Goal: Information Seeking & Learning: Find specific page/section

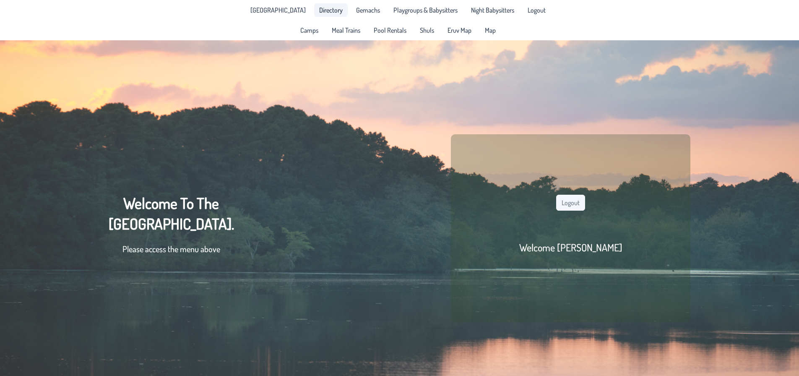
click at [323, 13] on span "Directory" at bounding box center [330, 10] width 23 height 7
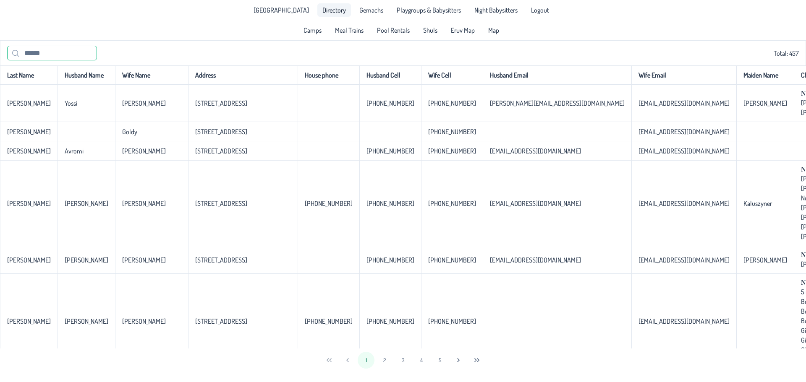
click at [80, 54] on input "text" at bounding box center [52, 53] width 90 height 15
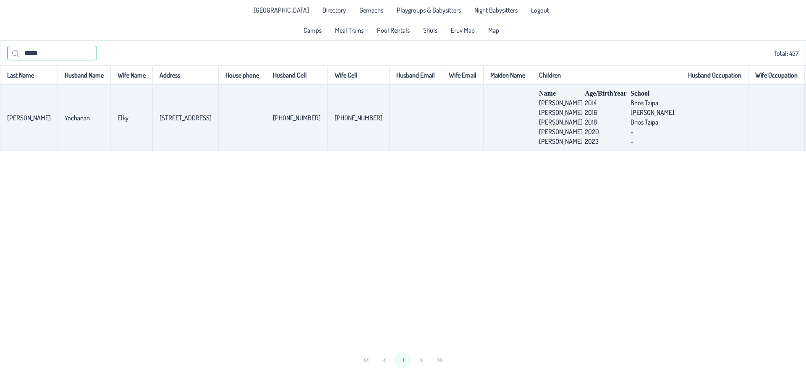
type input "*****"
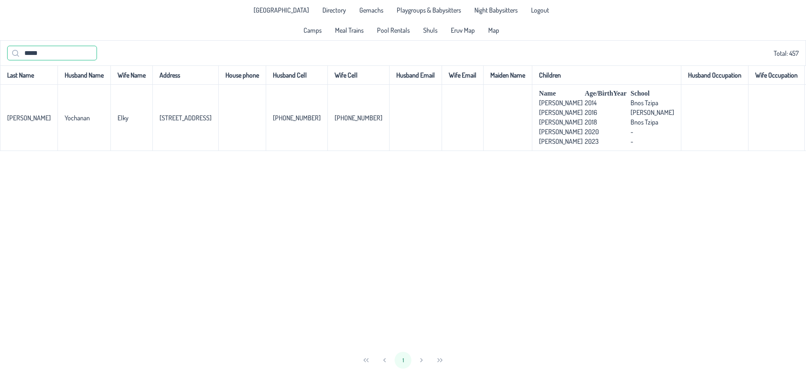
click at [80, 53] on input "*****" at bounding box center [52, 53] width 90 height 15
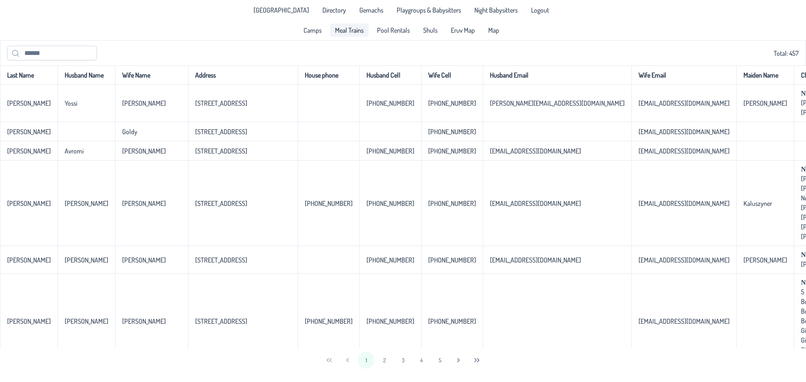
click at [358, 31] on span "Meal Trains" at bounding box center [349, 30] width 29 height 7
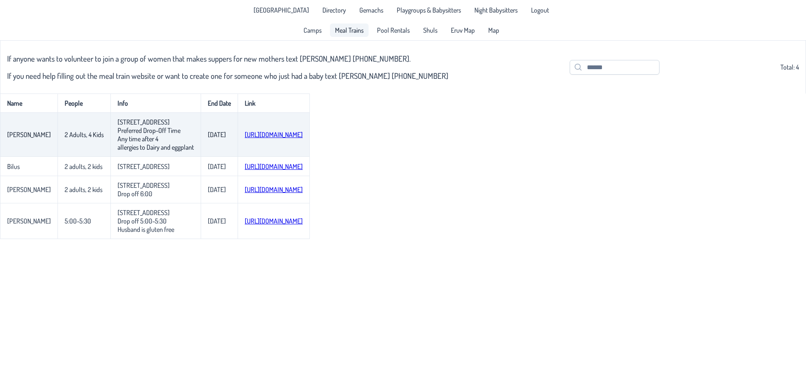
click at [303, 137] on link "[URL][DOMAIN_NAME]" at bounding box center [274, 134] width 58 height 8
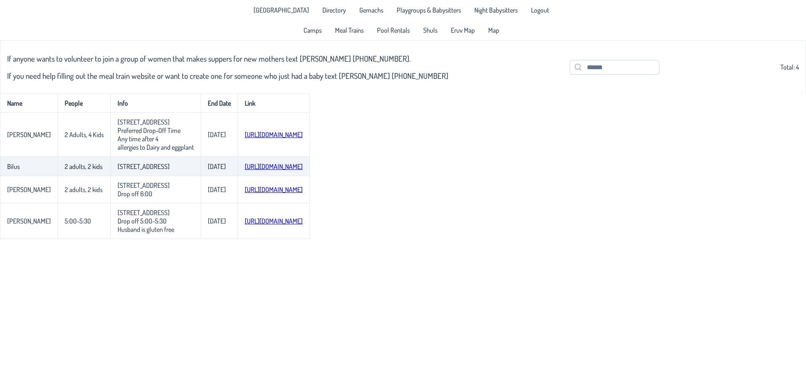
click at [262, 168] on link "[URL][DOMAIN_NAME]" at bounding box center [274, 166] width 58 height 8
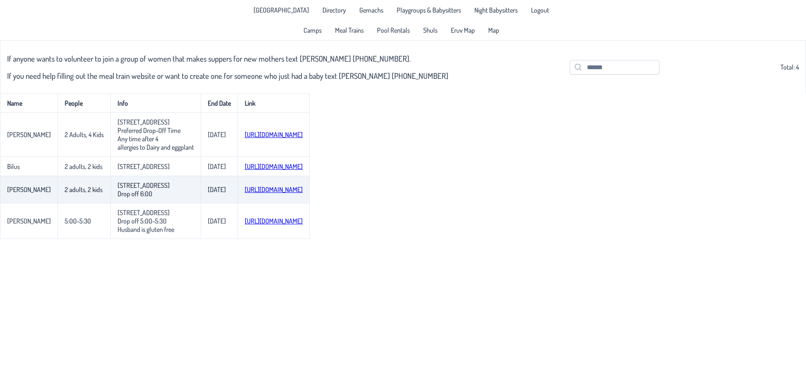
click at [280, 193] on link "[URL][DOMAIN_NAME]" at bounding box center [274, 189] width 58 height 8
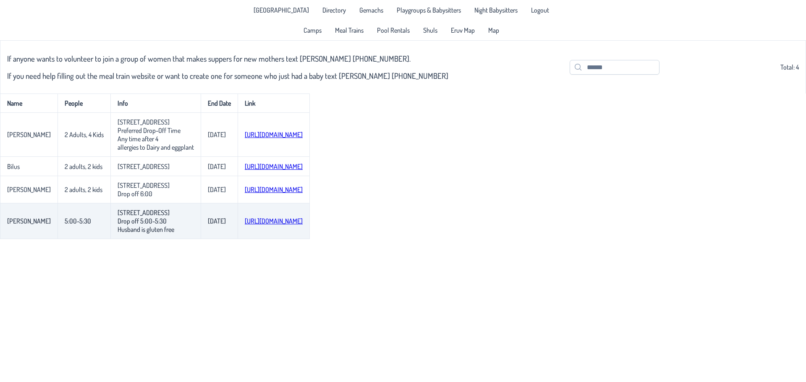
click at [303, 225] on link "[URL][DOMAIN_NAME]" at bounding box center [274, 221] width 58 height 8
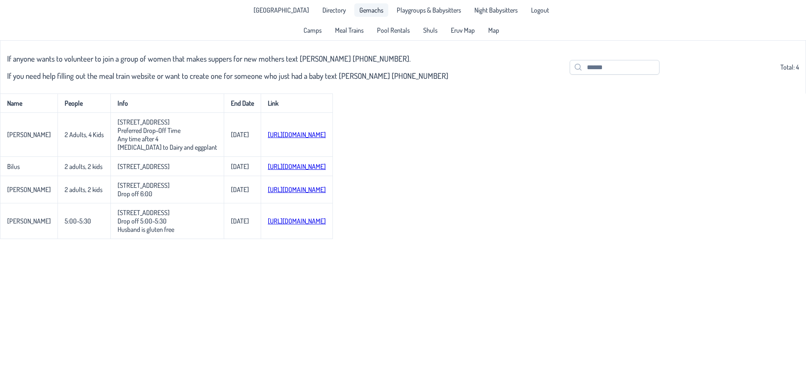
click at [359, 10] on span "Gemachs" at bounding box center [371, 10] width 24 height 7
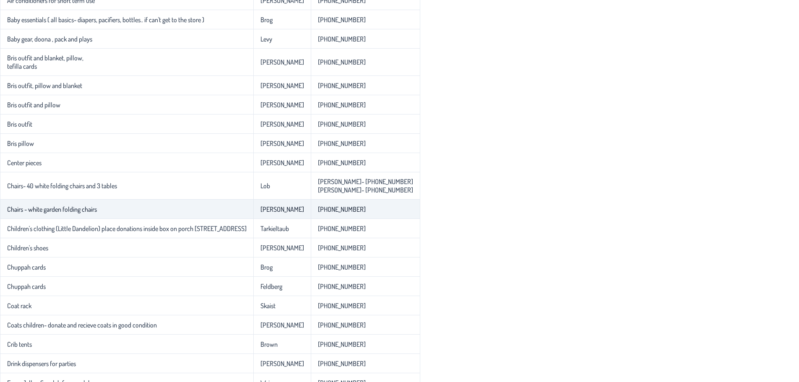
scroll to position [126, 0]
